Goal: Check status: Check status

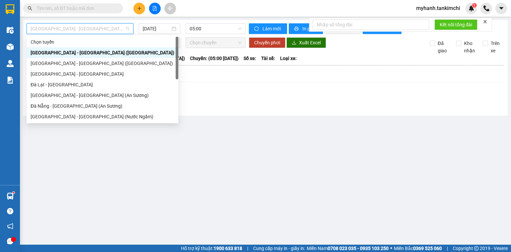
click at [85, 28] on span "[GEOGRAPHIC_DATA] - [GEOGRAPHIC_DATA] ([GEOGRAPHIC_DATA])" at bounding box center [80, 29] width 99 height 10
click at [84, 76] on div "[GEOGRAPHIC_DATA] - [GEOGRAPHIC_DATA]" at bounding box center [103, 73] width 144 height 7
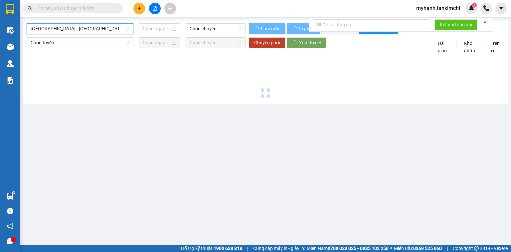
type input "[DATE]"
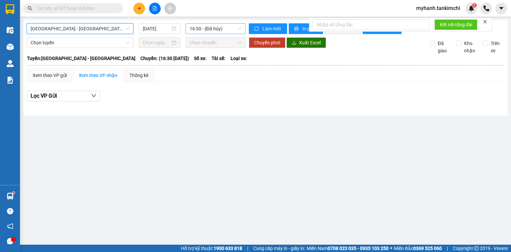
drag, startPoint x: 223, startPoint y: 29, endPoint x: 238, endPoint y: 33, distance: 15.7
click at [224, 29] on span "16:30 - (Đã hủy)" at bounding box center [216, 29] width 52 height 10
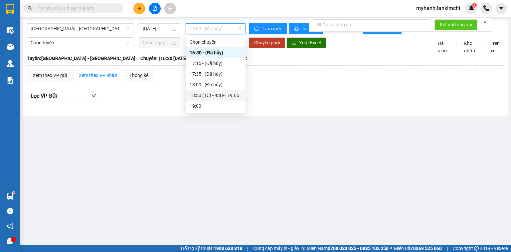
click at [221, 93] on div "18:30 (TC) - 43H-179.65" at bounding box center [216, 95] width 52 height 7
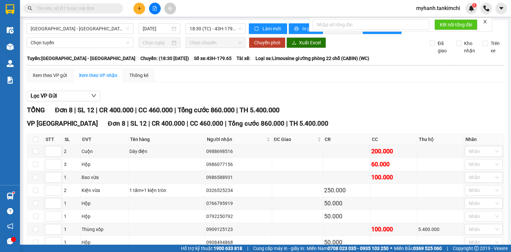
click at [76, 9] on input "text" at bounding box center [76, 8] width 79 height 7
